Goal: Communication & Community: Answer question/provide support

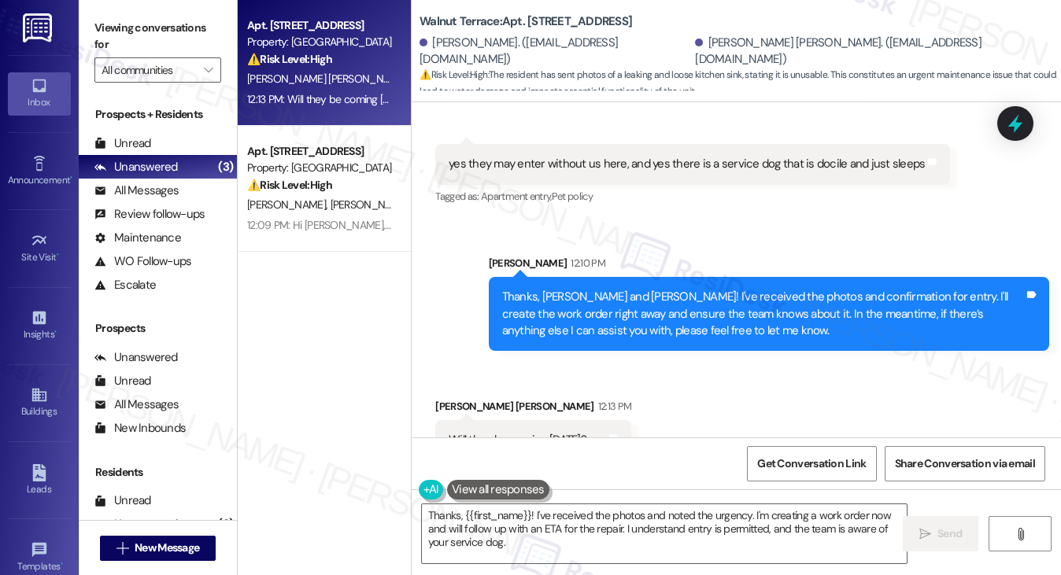
scroll to position [4103, 0]
click at [583, 289] on div "Thanks, [PERSON_NAME] and [PERSON_NAME]! I've received the photos and confirmat…" at bounding box center [763, 314] width 522 height 50
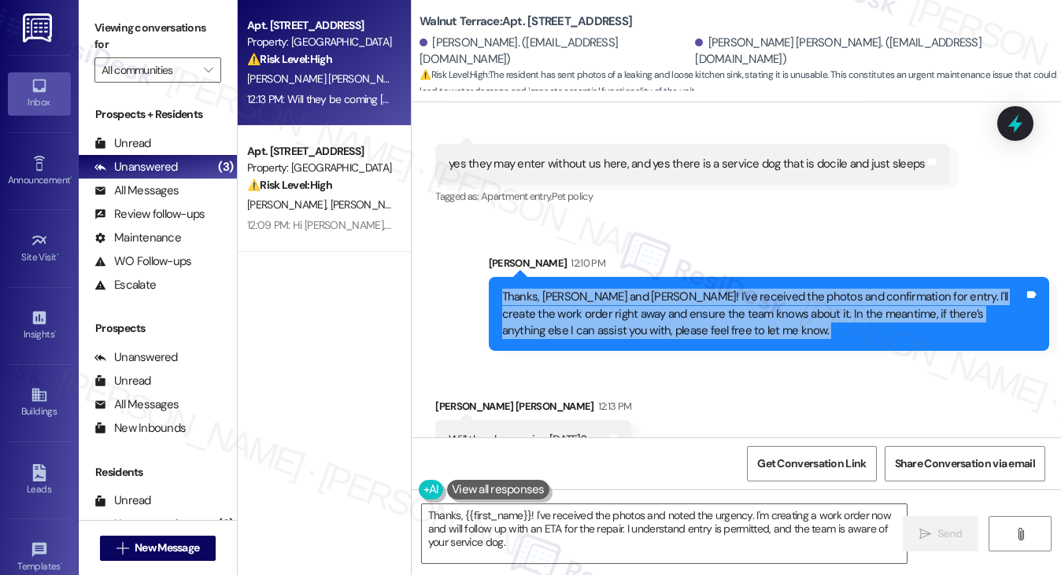
click at [583, 289] on div "Thanks, [PERSON_NAME] and [PERSON_NAME]! I've received the photos and confirmat…" at bounding box center [763, 314] width 522 height 50
click at [633, 289] on div "Thanks, [PERSON_NAME] and [PERSON_NAME]! I've received the photos and confirmat…" at bounding box center [763, 314] width 522 height 50
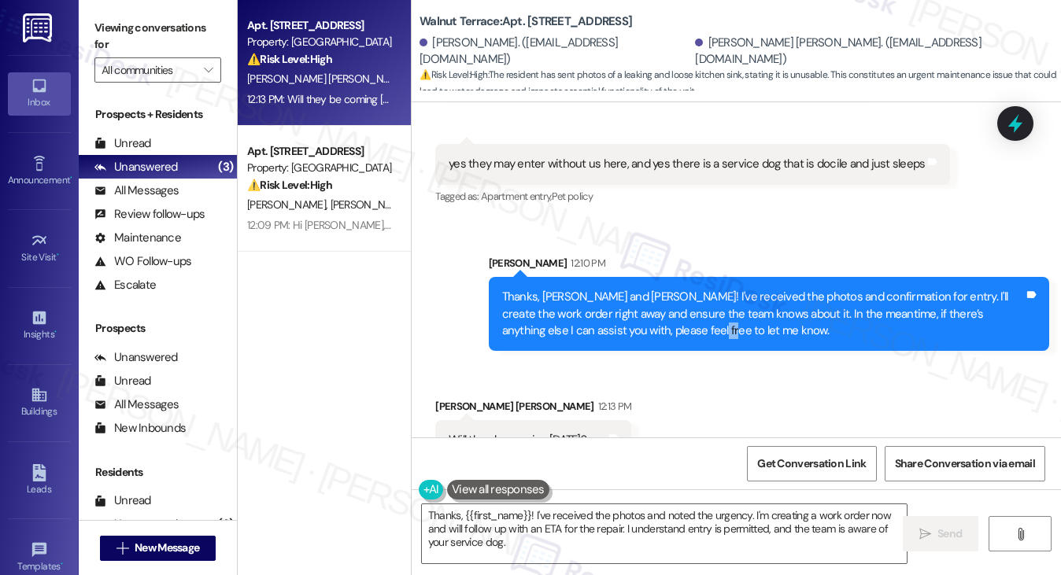
click at [633, 289] on div "Thanks, [PERSON_NAME] and [PERSON_NAME]! I've received the photos and confirmat…" at bounding box center [763, 314] width 522 height 50
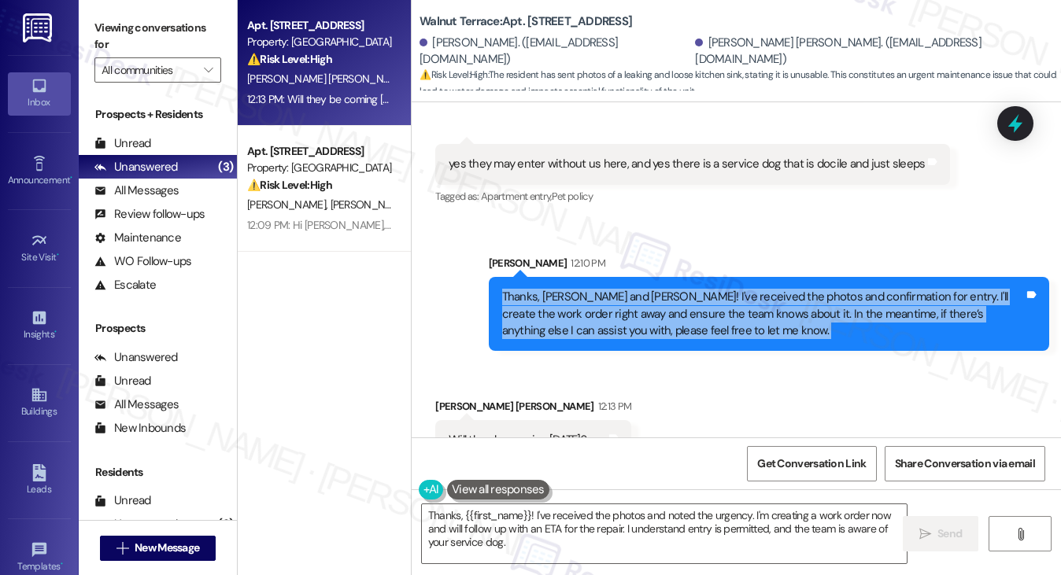
click at [633, 289] on div "Thanks, [PERSON_NAME] and [PERSON_NAME]! I've received the photos and confirmat…" at bounding box center [763, 314] width 522 height 50
click at [612, 289] on div "Thanks, [PERSON_NAME] and [PERSON_NAME]! I've received the photos and confirmat…" at bounding box center [763, 314] width 522 height 50
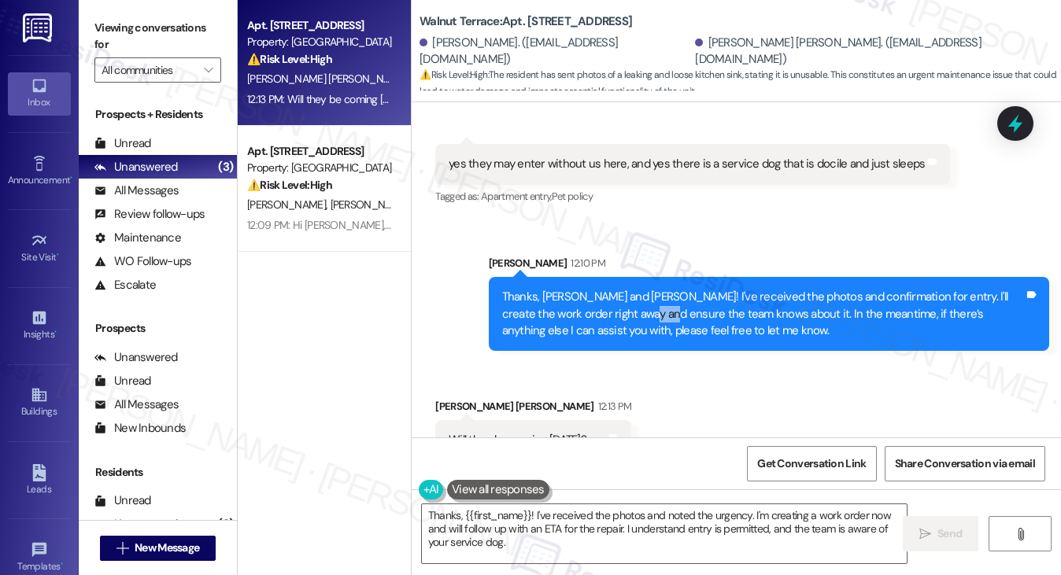
click at [612, 289] on div "Thanks, [PERSON_NAME] and [PERSON_NAME]! I've received the photos and confirmat…" at bounding box center [763, 314] width 522 height 50
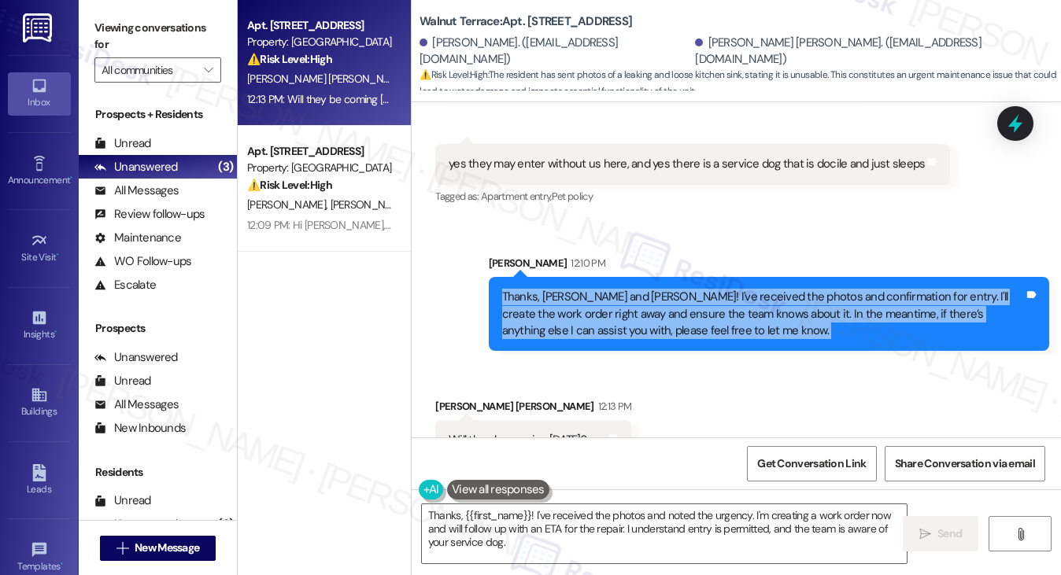
click at [612, 289] on div "Thanks, [PERSON_NAME] and [PERSON_NAME]! I've received the photos and confirmat…" at bounding box center [763, 314] width 522 height 50
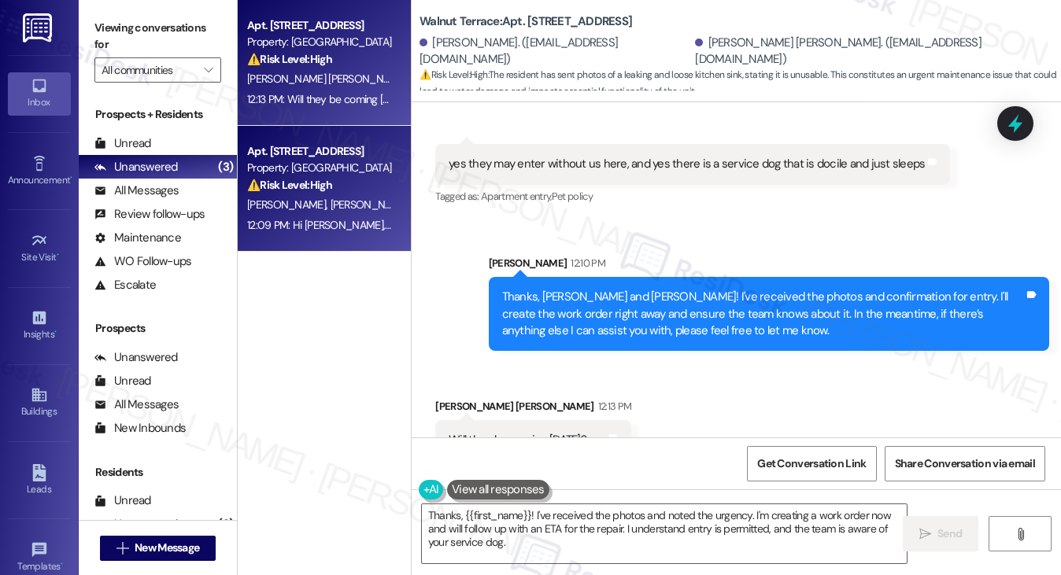
click at [337, 227] on div "12:09 PM: Hi [PERSON_NAME], we have moved out and returned our keys. When will …" at bounding box center [527, 225] width 560 height 14
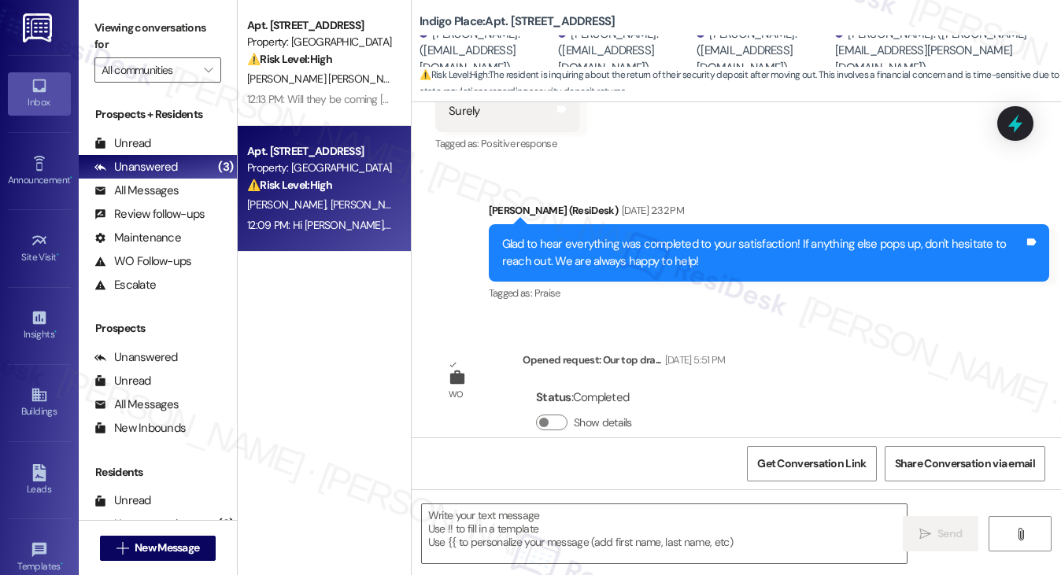
type textarea "Fetching suggested responses. Please feel free to read through the conversation…"
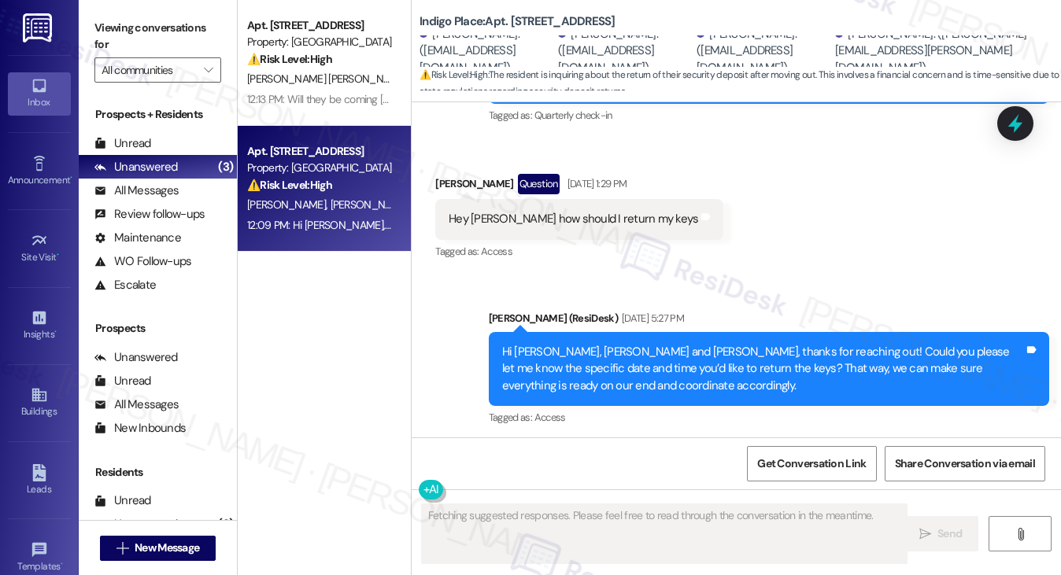
scroll to position [4134, 0]
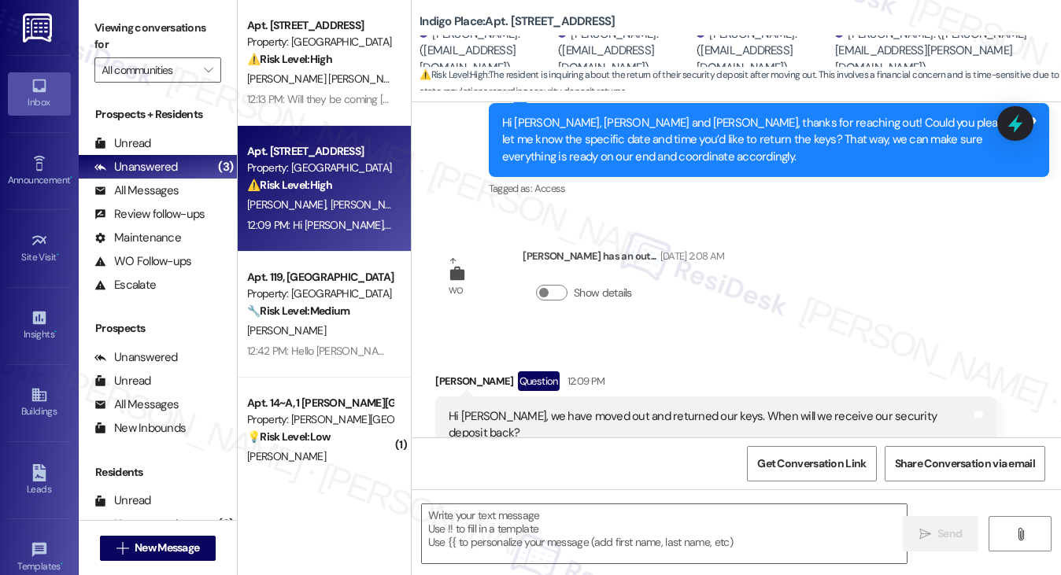
click at [613, 409] on div "Hi [PERSON_NAME], we have moved out and returned our keys. When will we receive…" at bounding box center [710, 426] width 522 height 34
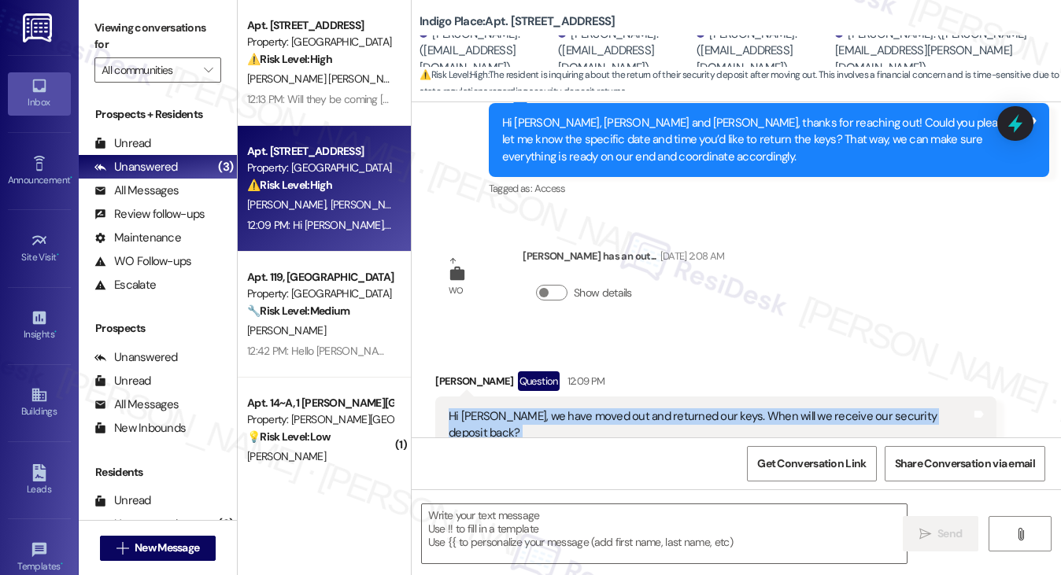
click at [613, 409] on div "Hi [PERSON_NAME], we have moved out and returned our keys. When will we receive…" at bounding box center [710, 426] width 522 height 34
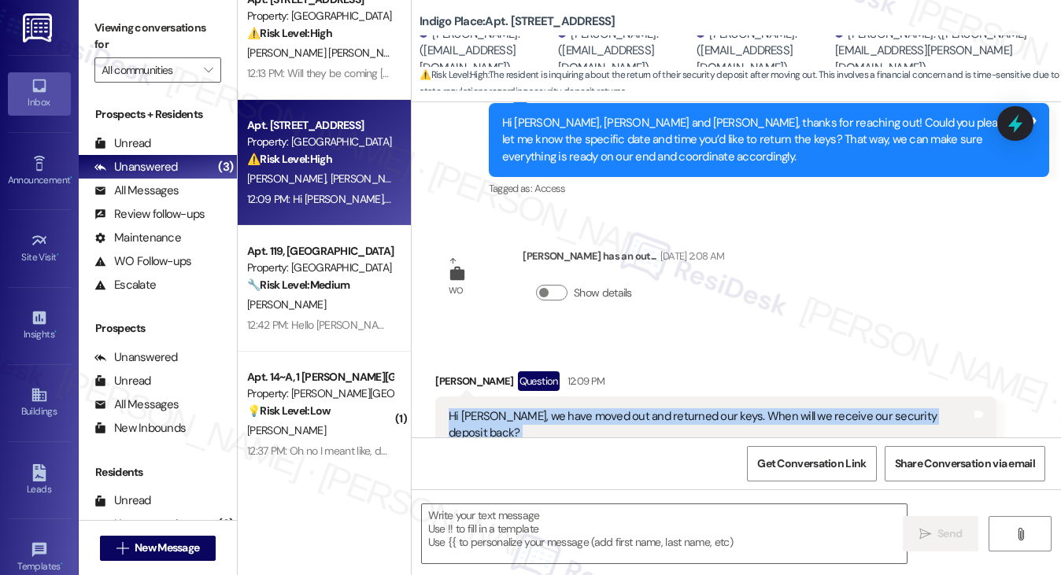
scroll to position [40, 0]
